Goal: Task Accomplishment & Management: Manage account settings

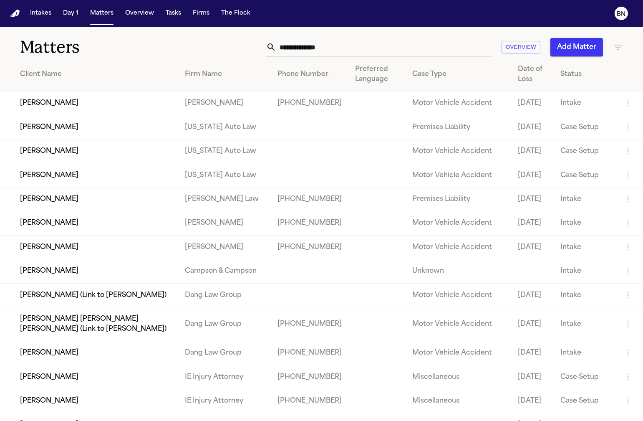
click at [380, 48] on input "text" at bounding box center [383, 47] width 215 height 18
click at [104, 99] on td "[PERSON_NAME]" at bounding box center [89, 103] width 178 height 24
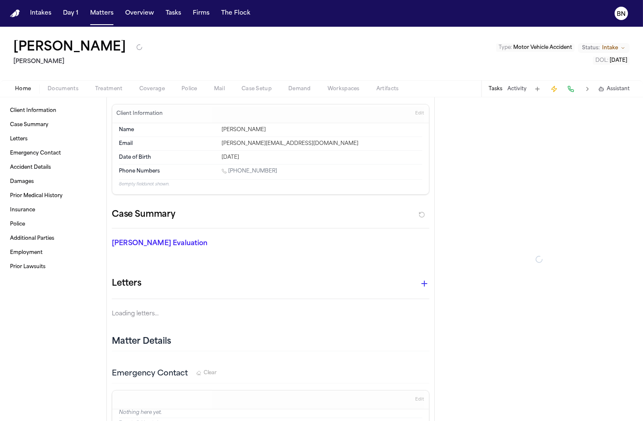
click at [86, 51] on h1 "[PERSON_NAME]" at bounding box center [69, 47] width 113 height 15
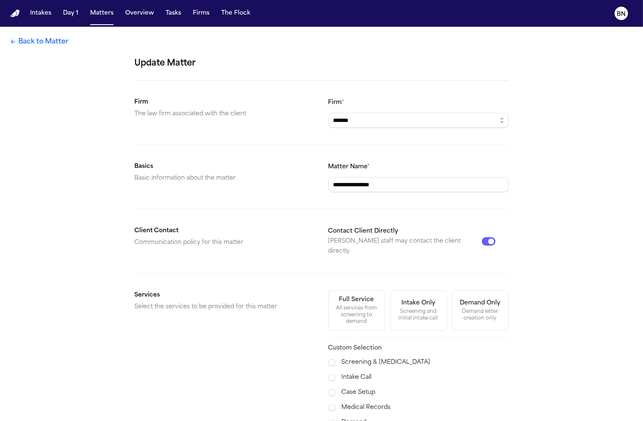
click at [53, 45] on link "Back to Matter" at bounding box center [39, 42] width 58 height 10
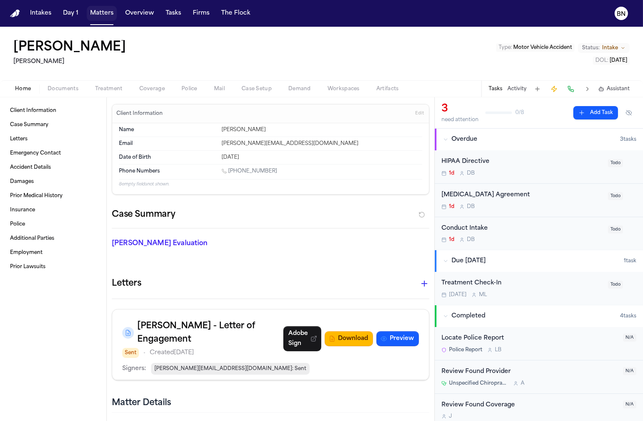
click at [105, 17] on button "Matters" at bounding box center [102, 13] width 30 height 15
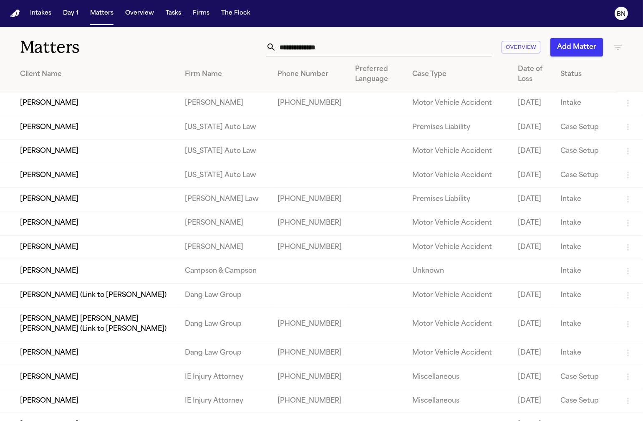
click at [344, 44] on input "text" at bounding box center [383, 47] width 215 height 18
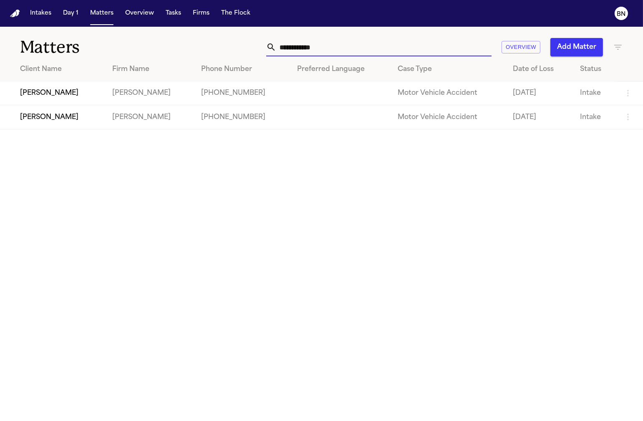
type input "**********"
click at [94, 122] on td "[PERSON_NAME]" at bounding box center [53, 117] width 106 height 24
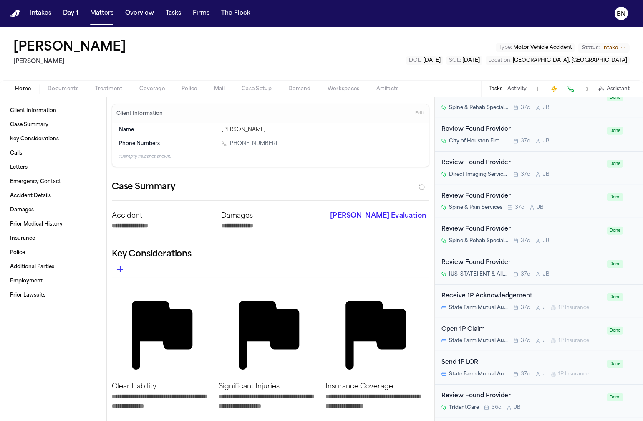
scroll to position [784, 0]
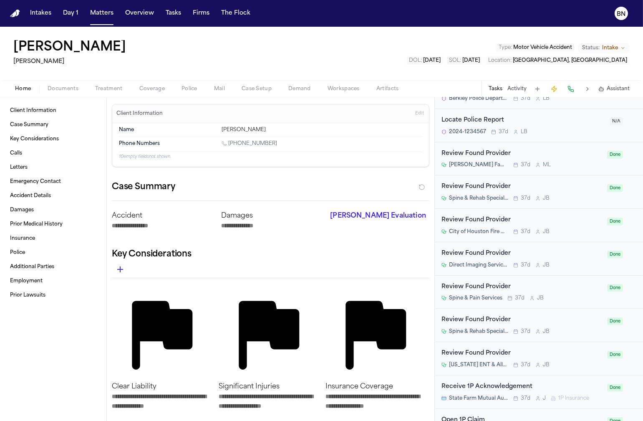
click at [68, 90] on span "Documents" at bounding box center [63, 89] width 31 height 7
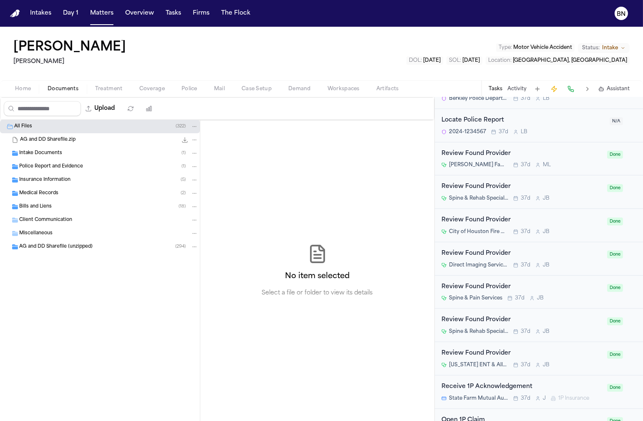
click at [56, 165] on span "Police Report and Evidence" at bounding box center [51, 166] width 64 height 7
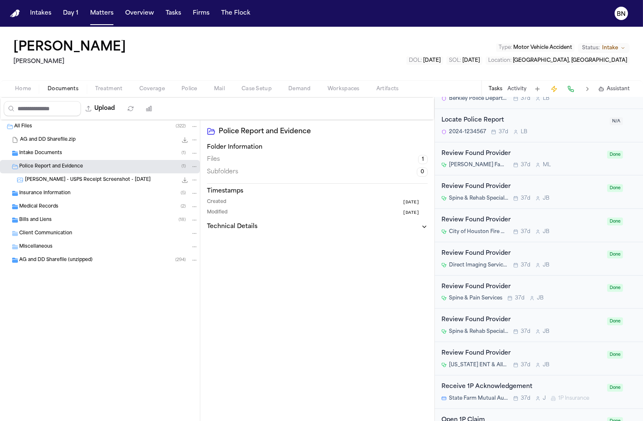
click at [104, 183] on div "A. Garcia - USPS Receipt Screenshot - 8.1.25 33.2 KB • PNG" at bounding box center [111, 180] width 173 height 8
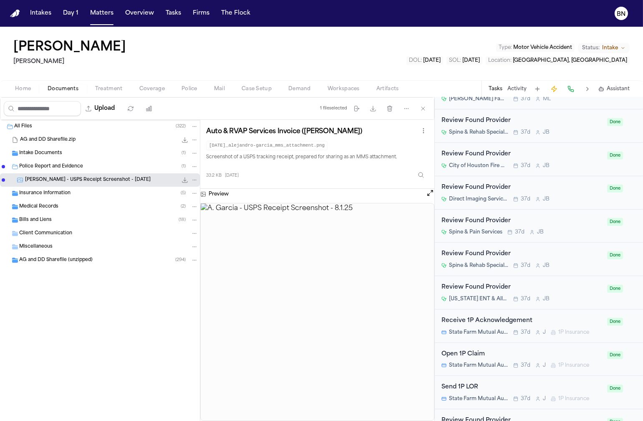
scroll to position [838, 0]
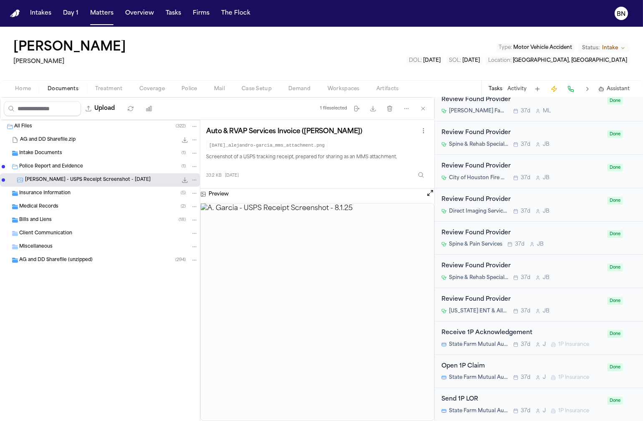
click at [121, 261] on div "AG and DD Sharefile (unzipped) ( 294 )" at bounding box center [108, 260] width 179 height 8
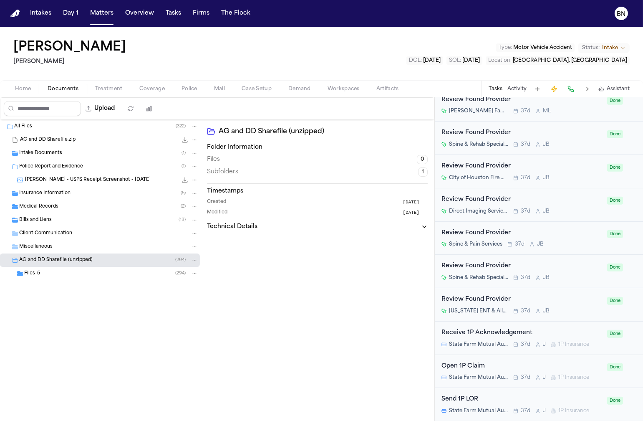
click at [99, 276] on div "Files-5 ( 294 )" at bounding box center [111, 274] width 174 height 8
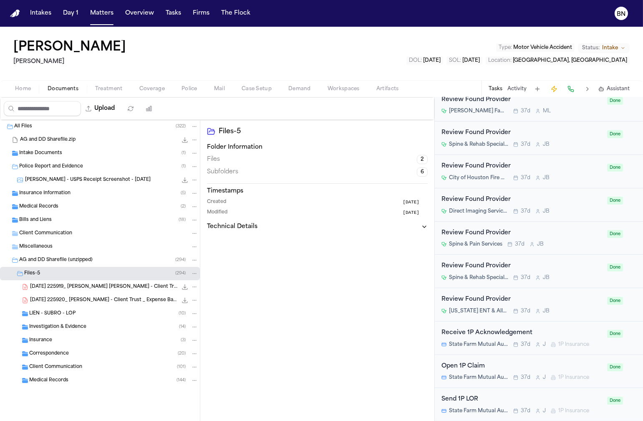
click at [94, 351] on div "Correspondence ( 20 )" at bounding box center [113, 354] width 169 height 8
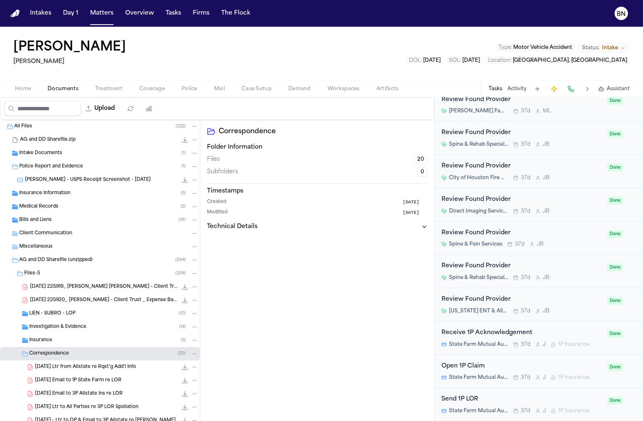
click at [89, 332] on div "Investigation & Evidence ( 14 )" at bounding box center [100, 326] width 200 height 13
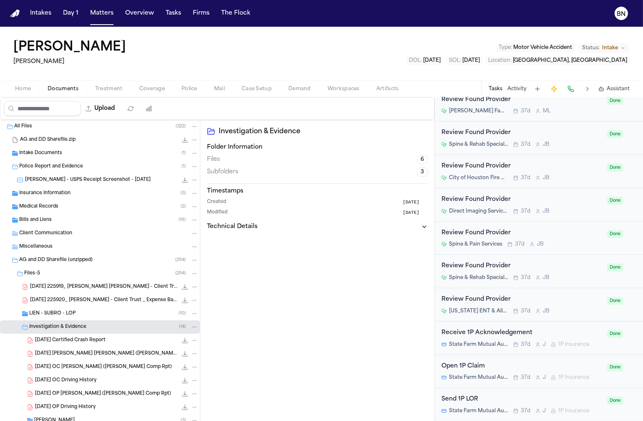
click at [106, 344] on div "2024-10-22 Certified Crash Report 302.2 KB • PDF" at bounding box center [116, 340] width 163 height 8
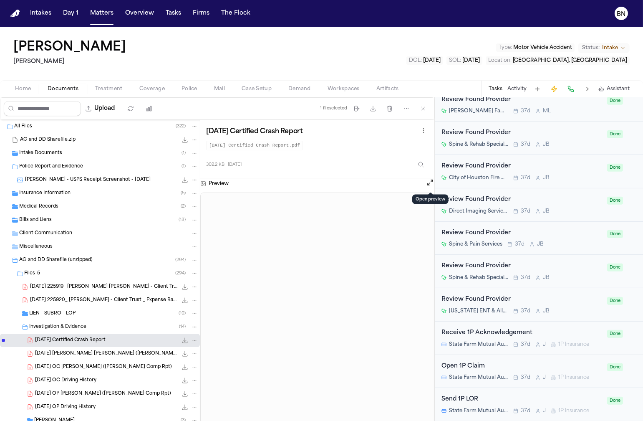
click at [429, 185] on button "Open preview" at bounding box center [430, 182] width 8 height 8
click at [111, 17] on button "Matters" at bounding box center [102, 13] width 30 height 15
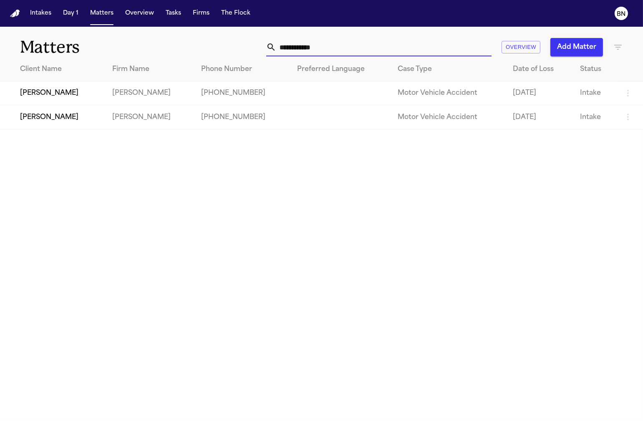
click at [308, 50] on input "**********" at bounding box center [383, 47] width 215 height 18
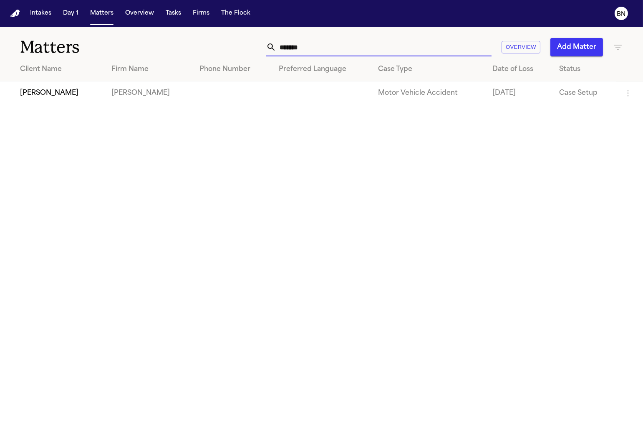
type input "*******"
click at [76, 94] on td "[PERSON_NAME]" at bounding box center [52, 93] width 105 height 24
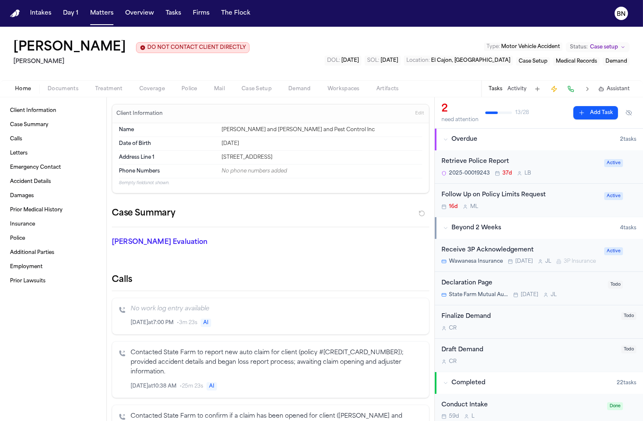
click at [507, 160] on div "Retrieve Police Report" at bounding box center [521, 162] width 158 height 10
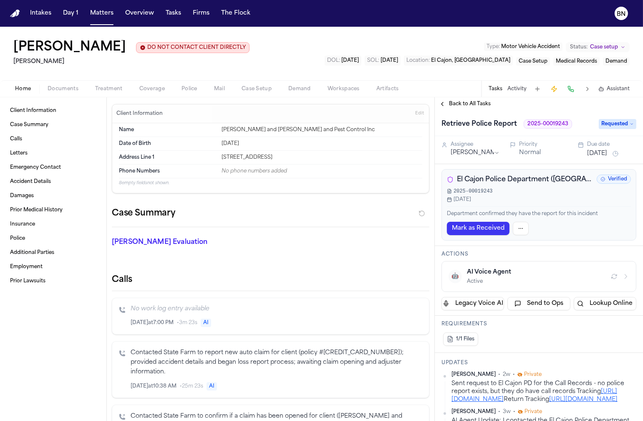
click at [611, 124] on span "Requested" at bounding box center [618, 124] width 38 height 10
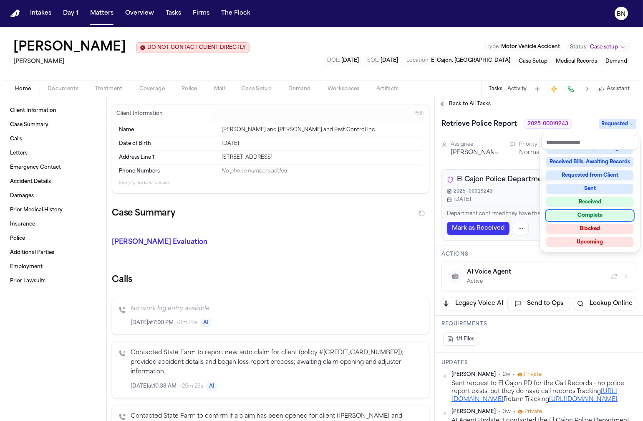
click at [609, 211] on div "Complete" at bounding box center [590, 215] width 87 height 10
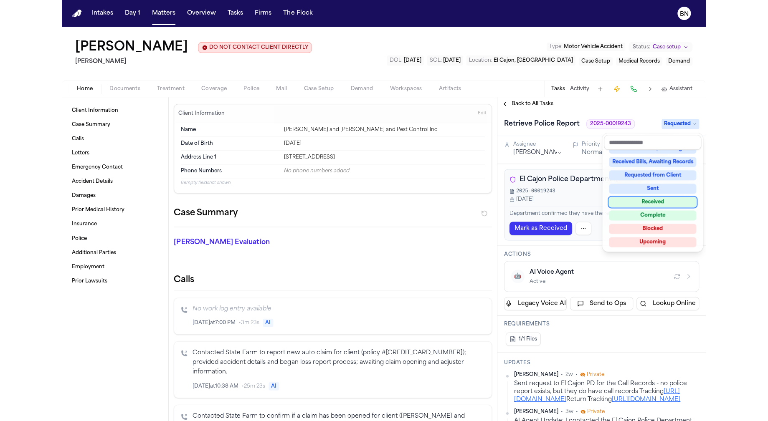
scroll to position [106, 0]
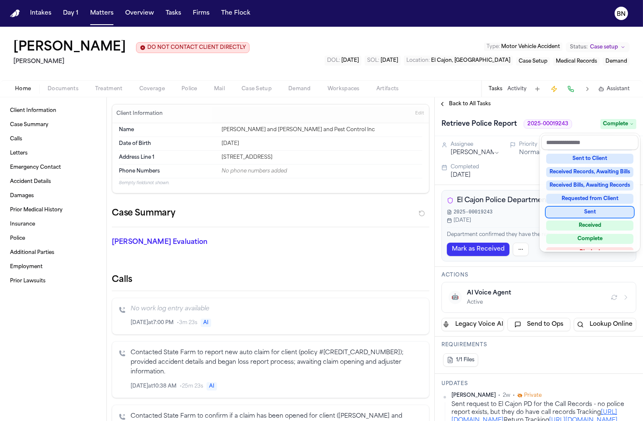
click at [66, 101] on div "Client Information Case Summary Calls Letters Emergency Contact Accident Detail…" at bounding box center [321, 259] width 643 height 324
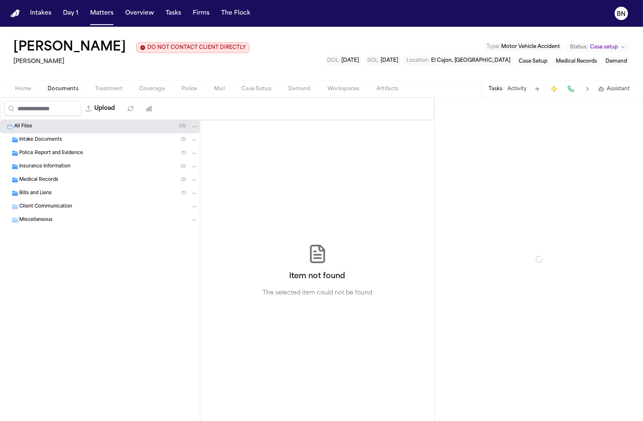
click at [66, 90] on span "Documents" at bounding box center [63, 89] width 31 height 7
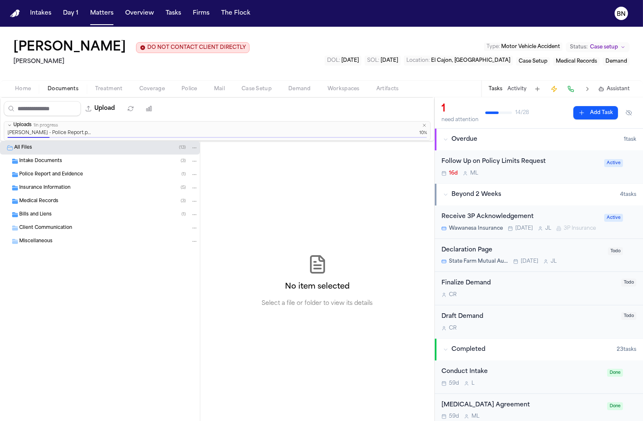
click at [76, 173] on span "Police Report and Evidence" at bounding box center [51, 174] width 64 height 7
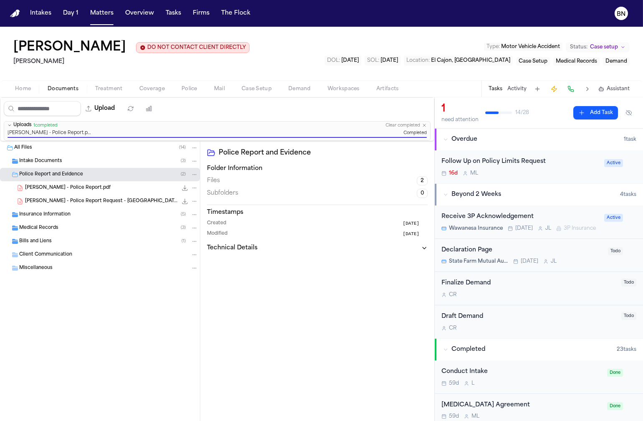
click at [115, 203] on span "J. Hermann - Police Report Request - El Cajon PD - 6.13.25" at bounding box center [101, 201] width 152 height 7
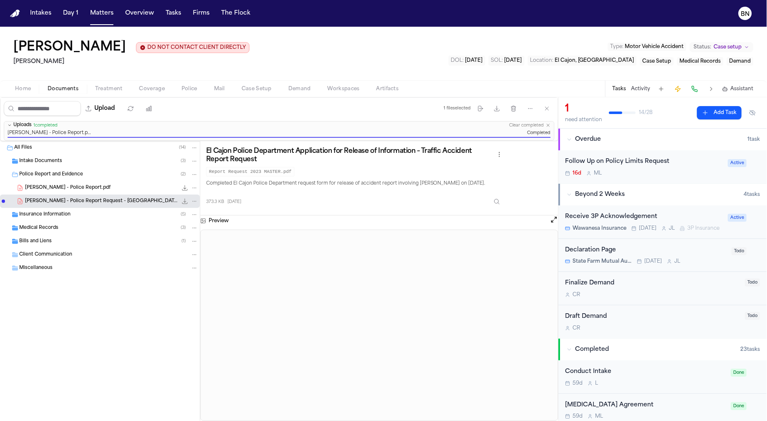
click at [85, 190] on span "Hermann, Justin - Police Report.pdf" at bounding box center [68, 188] width 86 height 7
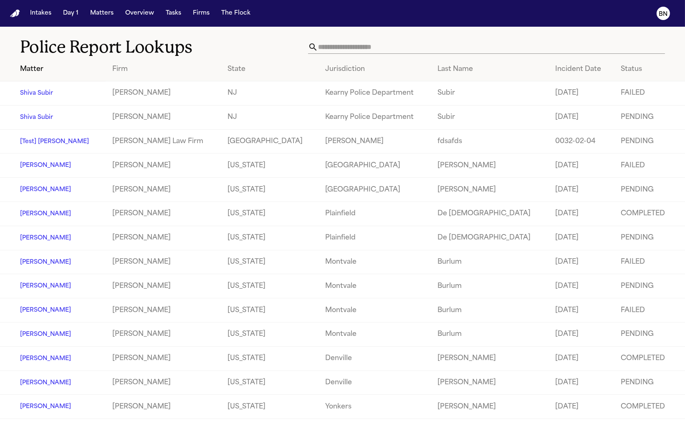
click at [222, 44] on h1 "Police Report Lookups" at bounding box center [164, 47] width 288 height 21
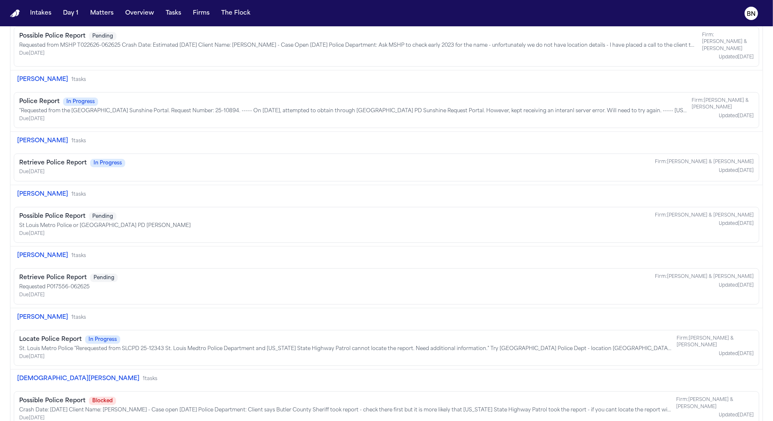
scroll to position [890, 0]
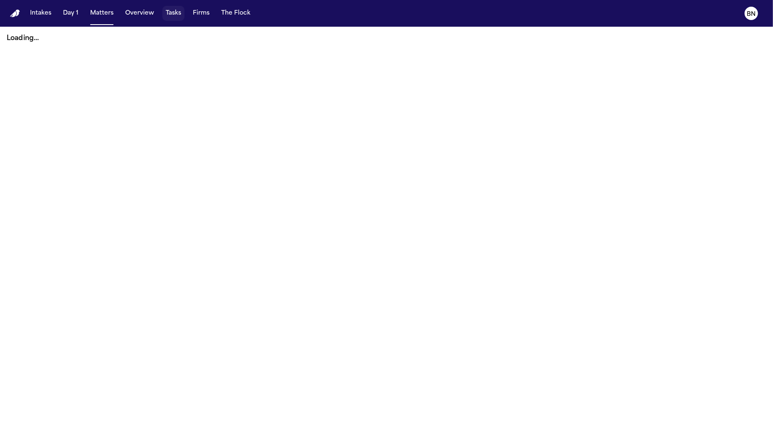
click at [168, 16] on button "Tasks" at bounding box center [173, 13] width 22 height 15
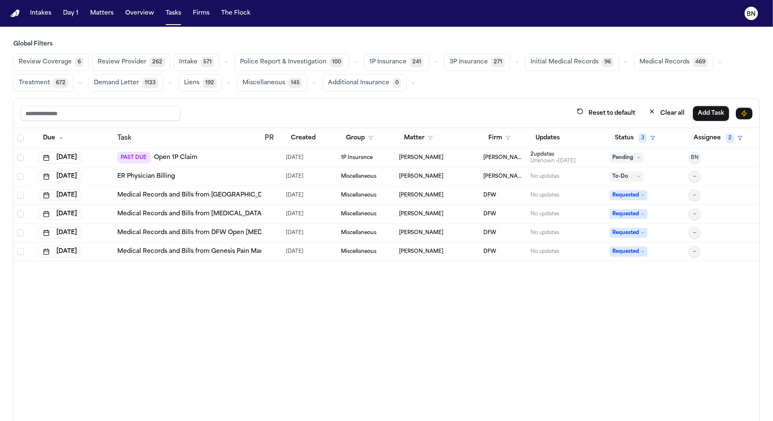
click at [127, 63] on span "Review Provider" at bounding box center [122, 62] width 49 height 8
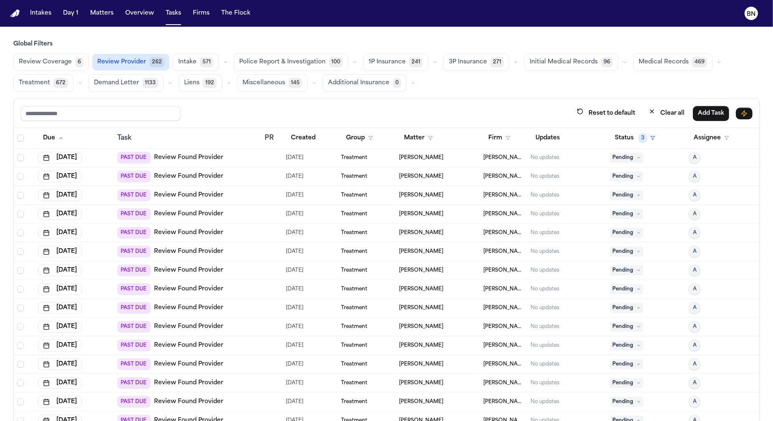
click at [225, 171] on div "PAST DUE Review Found Provider" at bounding box center [187, 177] width 141 height 12
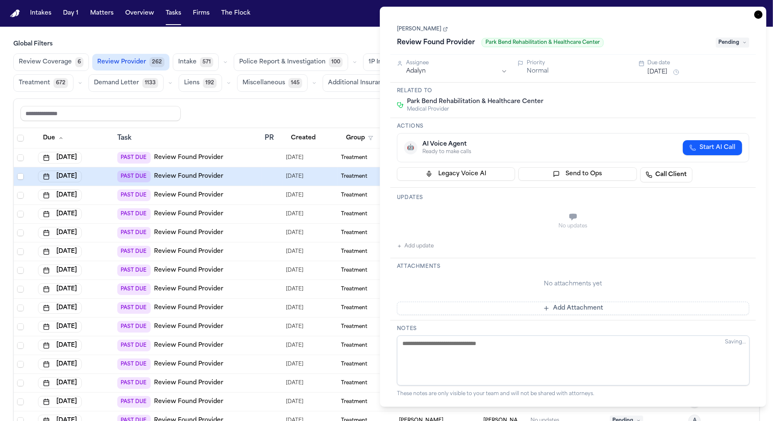
click at [222, 181] on td "PAST DUE Review Found Provider" at bounding box center [187, 176] width 147 height 19
click at [225, 190] on div "PAST DUE Review Found Provider" at bounding box center [187, 196] width 141 height 12
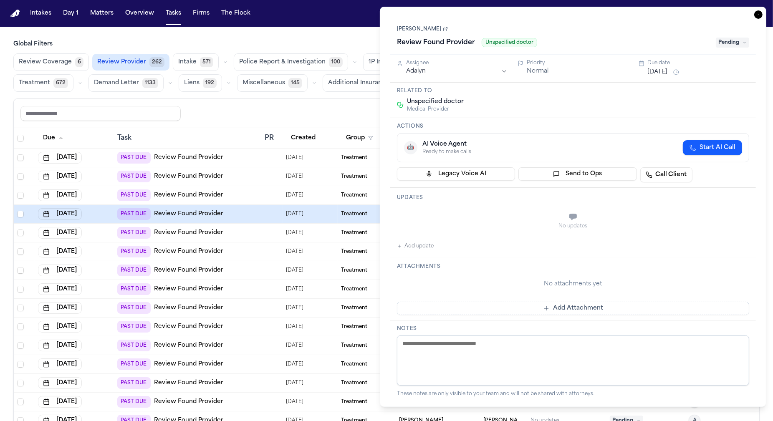
click at [230, 227] on div "PAST DUE Review Found Provider" at bounding box center [187, 233] width 141 height 12
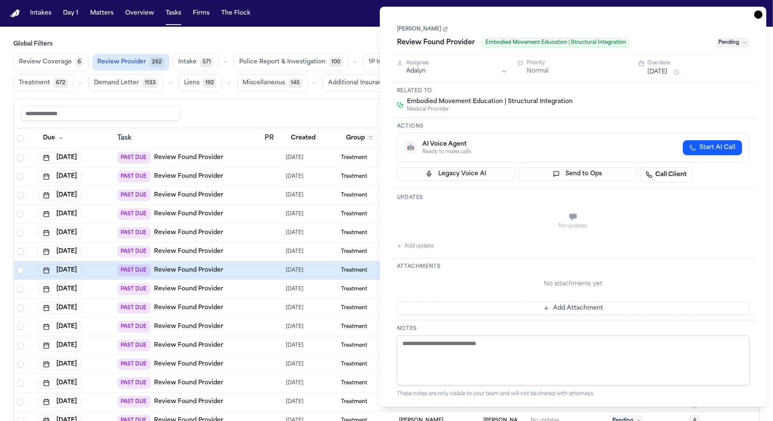
click at [252, 171] on div "PAST DUE Review Found Provider" at bounding box center [187, 177] width 141 height 12
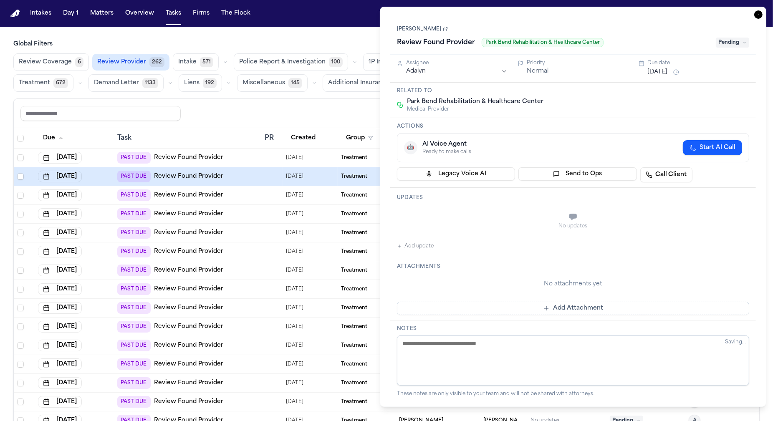
click at [256, 162] on td "PAST DUE Review Found Provider" at bounding box center [187, 158] width 147 height 19
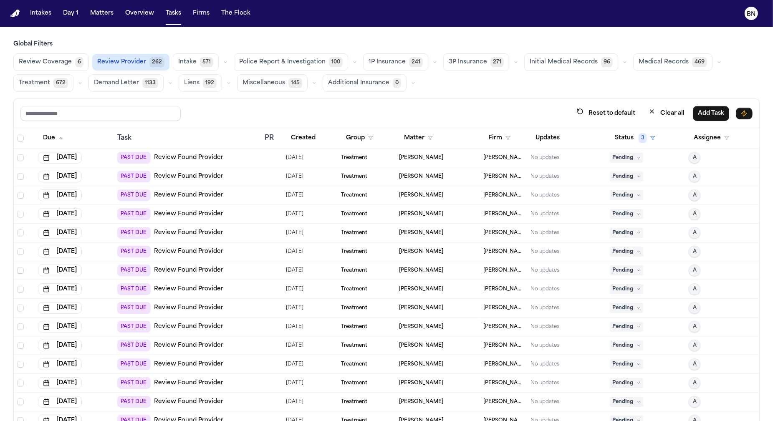
click at [261, 114] on div "Reset to default Clear all Add Task" at bounding box center [386, 113] width 732 height 15
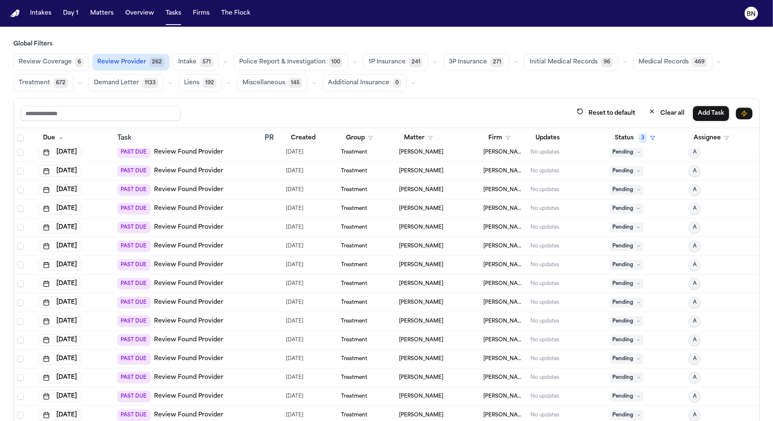
scroll to position [6, 0]
click at [281, 231] on td at bounding box center [271, 227] width 21 height 19
click at [271, 244] on div at bounding box center [268, 246] width 7 height 7
click at [269, 266] on td at bounding box center [271, 265] width 21 height 19
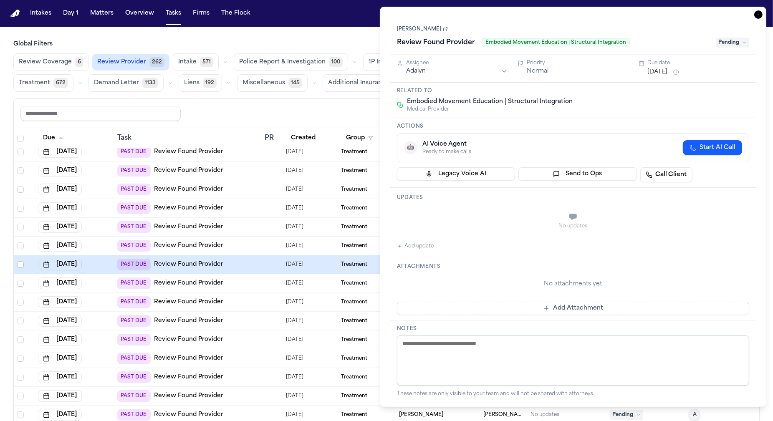
click at [269, 243] on div at bounding box center [268, 246] width 7 height 7
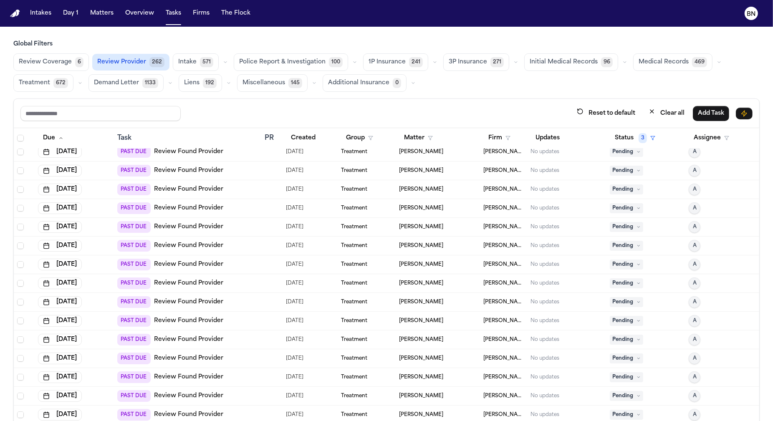
click at [268, 261] on div at bounding box center [268, 264] width 7 height 7
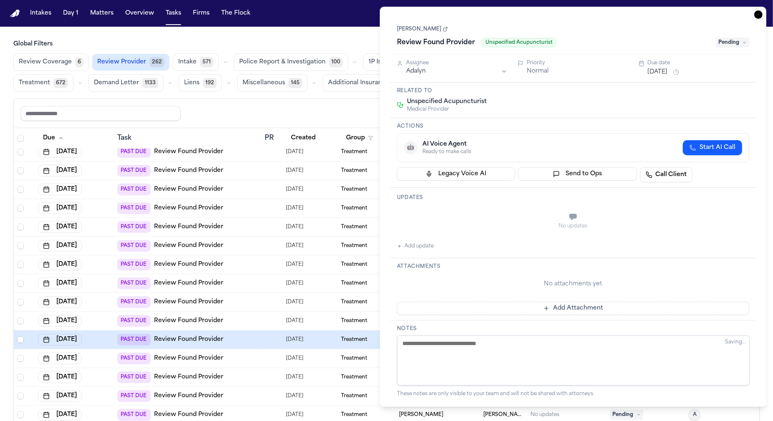
click at [342, 94] on div "Global Filters Review Coverage 6 Review Provider 262 Intake 571 Police Report &…" at bounding box center [386, 249] width 747 height 418
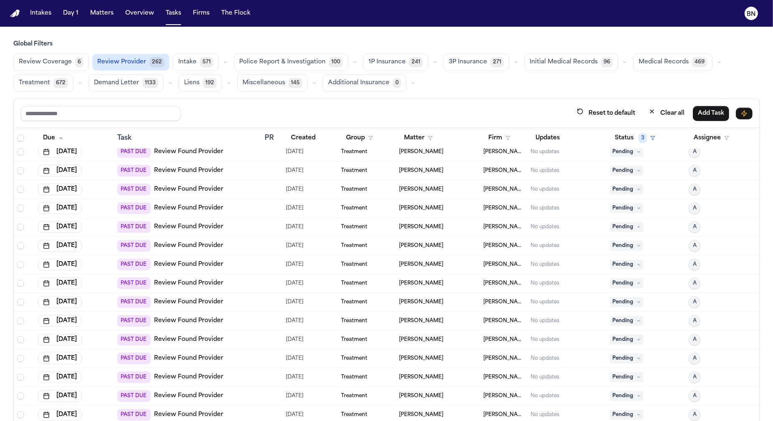
click at [75, 63] on span "6" at bounding box center [79, 62] width 8 height 10
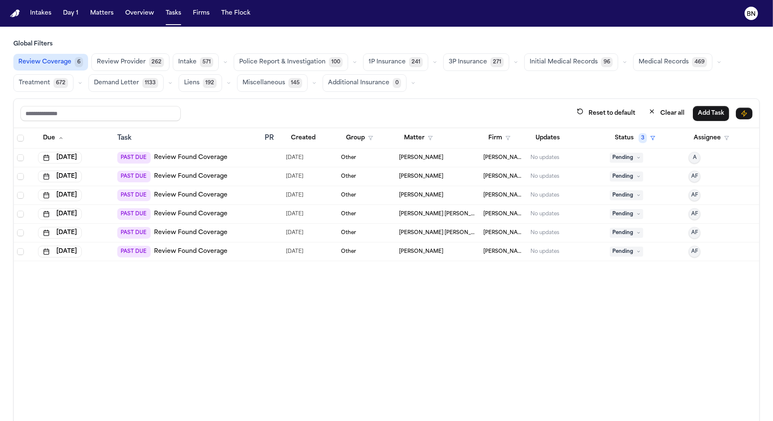
click at [447, 106] on div "Reset to default Clear all Add Task" at bounding box center [386, 113] width 732 height 15
click at [447, 101] on div "Reset to default Clear all Add Task" at bounding box center [387, 113] width 746 height 29
click at [433, 63] on icon "button" at bounding box center [435, 62] width 5 height 5
click at [423, 78] on button "Open Claim 19" at bounding box center [405, 83] width 83 height 17
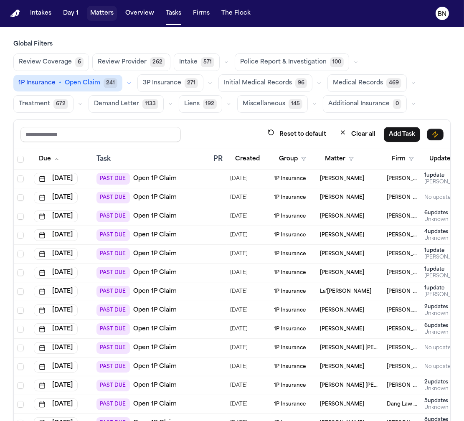
click at [99, 6] on button "Matters" at bounding box center [102, 13] width 30 height 15
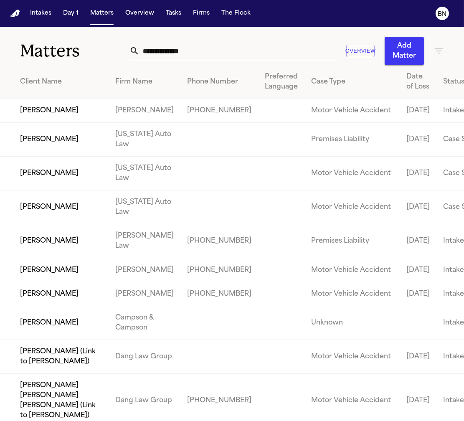
click at [134, 123] on td "[PERSON_NAME]" at bounding box center [145, 111] width 72 height 24
click at [76, 123] on td "[PERSON_NAME]" at bounding box center [54, 111] width 109 height 24
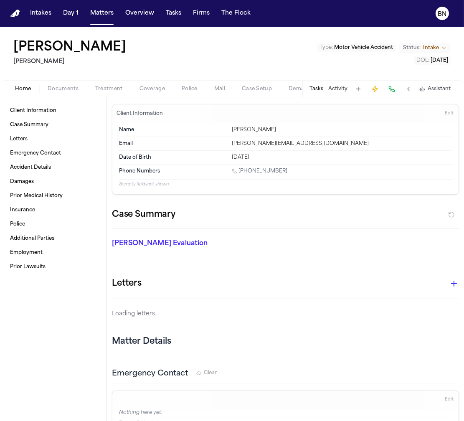
click at [154, 86] on span "Coverage" at bounding box center [151, 89] width 25 height 7
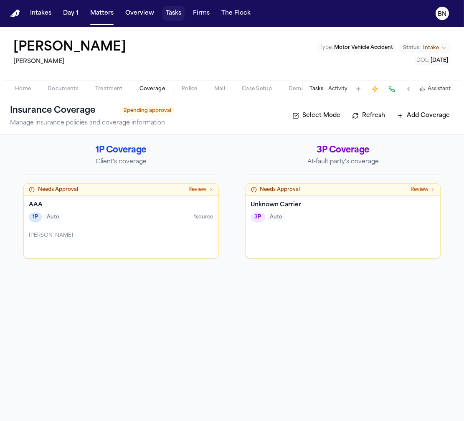
drag, startPoint x: 166, startPoint y: 15, endPoint x: 140, endPoint y: 25, distance: 27.5
click at [166, 15] on button "Tasks" at bounding box center [173, 13] width 22 height 15
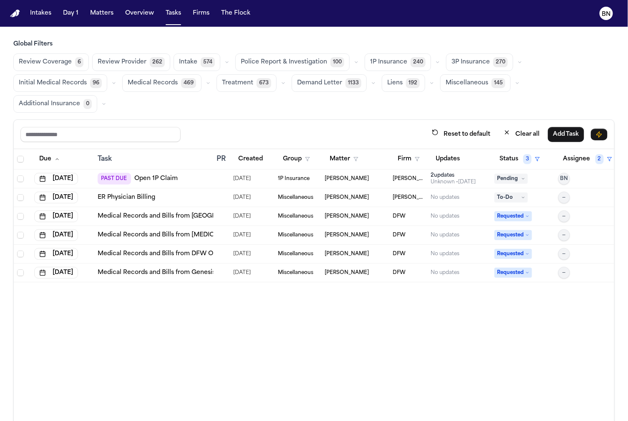
click at [436, 63] on icon "button" at bounding box center [438, 62] width 5 height 5
click at [408, 81] on button "Open Claim 19" at bounding box center [406, 83] width 83 height 17
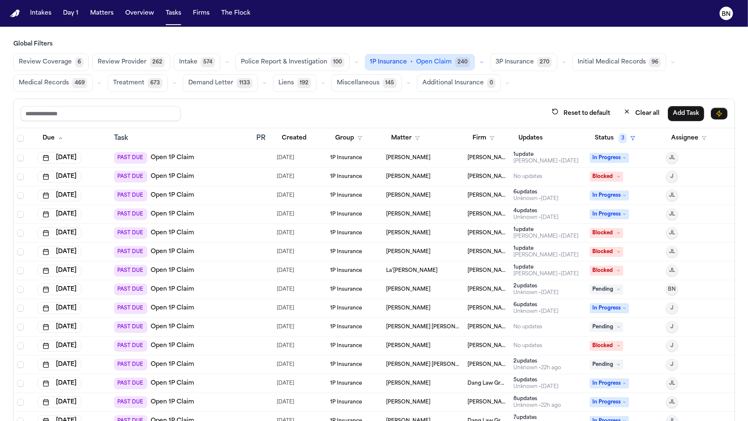
click at [479, 63] on icon "button" at bounding box center [481, 62] width 5 height 5
click at [354, 63] on icon "button" at bounding box center [356, 62] width 5 height 5
click at [314, 101] on div "Reset to default Clear all Add Task" at bounding box center [374, 113] width 721 height 29
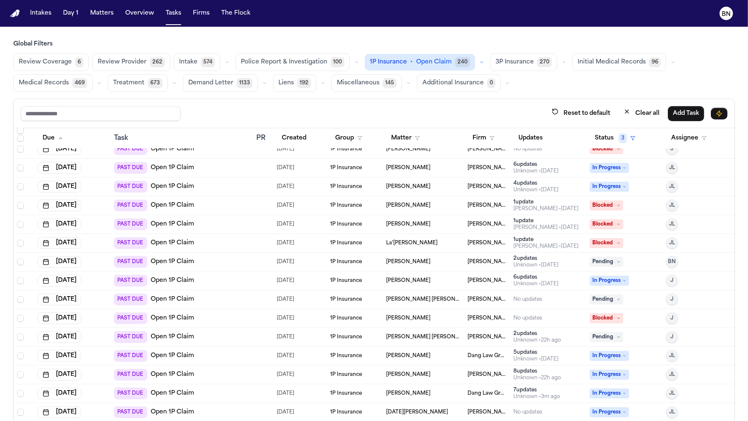
scroll to position [48, 0]
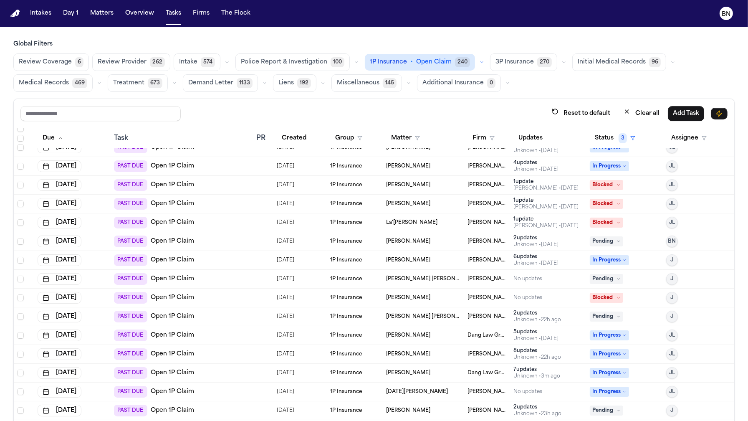
drag, startPoint x: 455, startPoint y: 104, endPoint x: 442, endPoint y: 121, distance: 21.2
click at [455, 104] on div "Reset to default Clear all Add Task" at bounding box center [374, 113] width 721 height 29
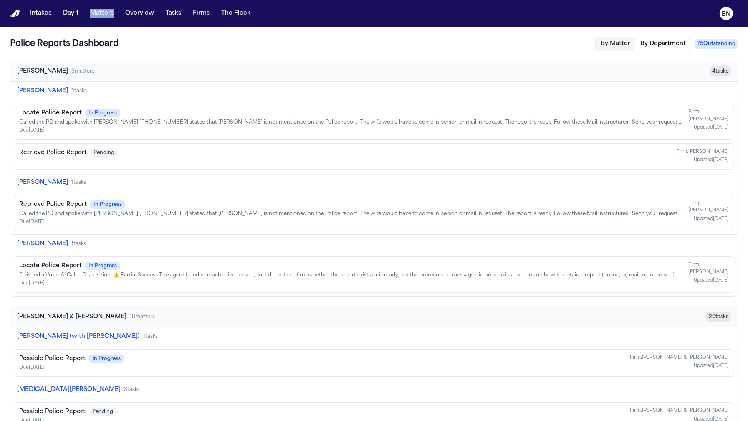
scroll to position [890, 0]
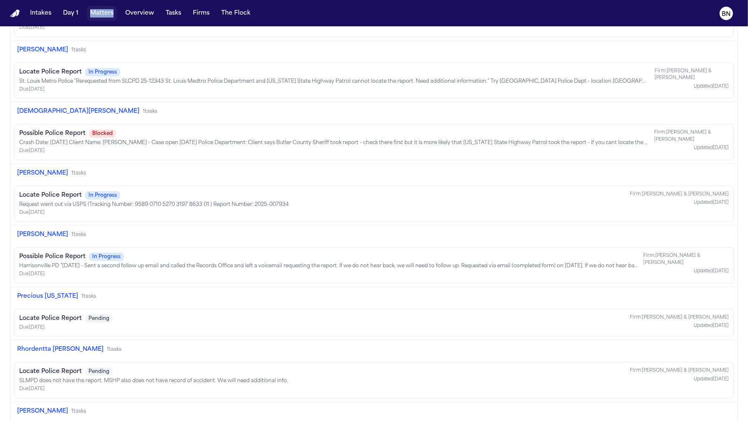
click at [96, 11] on button "Matters" at bounding box center [102, 13] width 30 height 15
